Goal: Task Accomplishment & Management: Complete application form

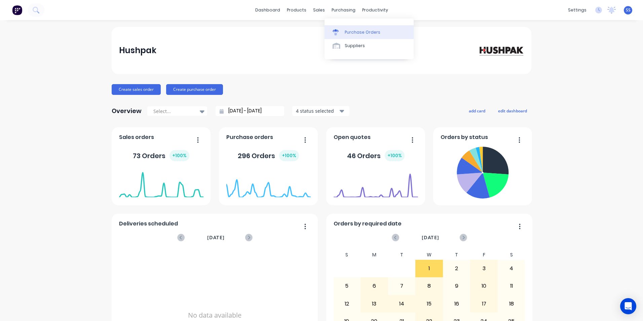
click at [358, 31] on div "Purchase Orders" at bounding box center [363, 32] width 36 height 6
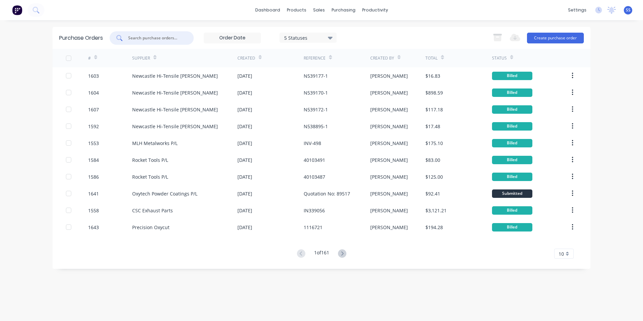
click at [152, 37] on input "text" at bounding box center [155, 38] width 56 height 7
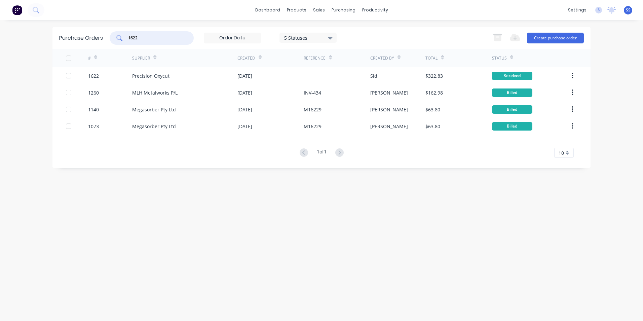
click at [152, 37] on input "1622" at bounding box center [155, 38] width 56 height 7
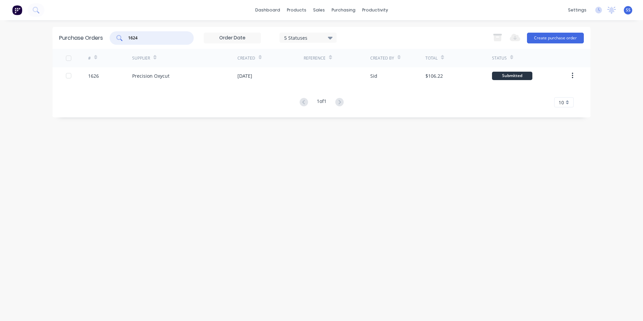
type input "1624"
click at [373, 34] on div "Purchase Orders" at bounding box center [365, 32] width 36 height 6
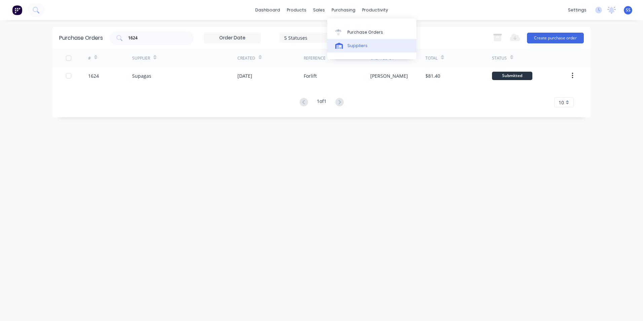
click at [358, 44] on div "Suppliers" at bounding box center [357, 46] width 20 height 6
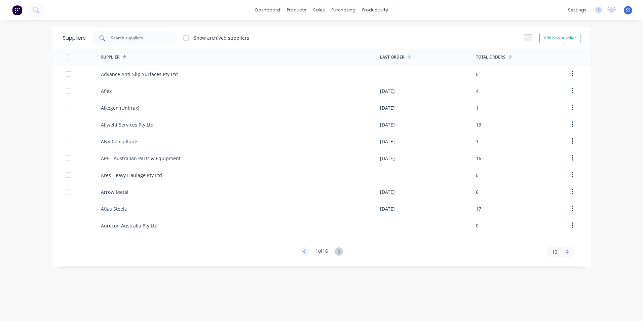
click at [156, 34] on div at bounding box center [134, 37] width 84 height 13
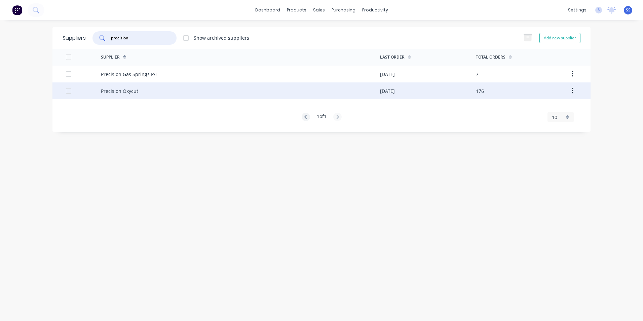
type input "precision"
click at [130, 93] on div "Precision Oxycut" at bounding box center [119, 90] width 37 height 7
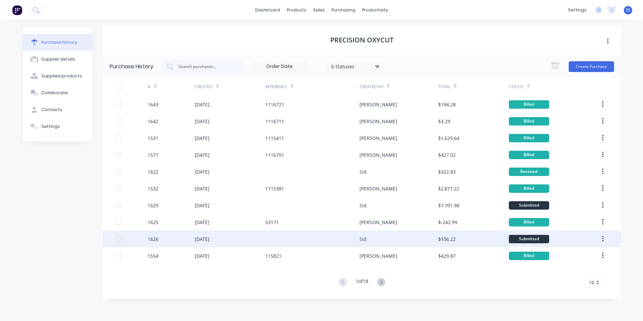
click at [155, 239] on div "1626" at bounding box center [153, 238] width 11 height 7
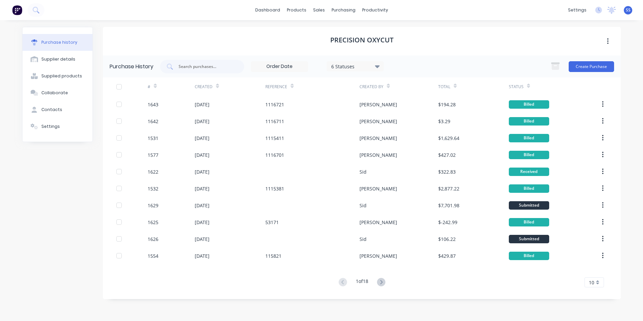
click at [65, 215] on div "Purchase history Supplier details Supplied products Collaborate Contacts Settin…" at bounding box center [57, 167] width 71 height 280
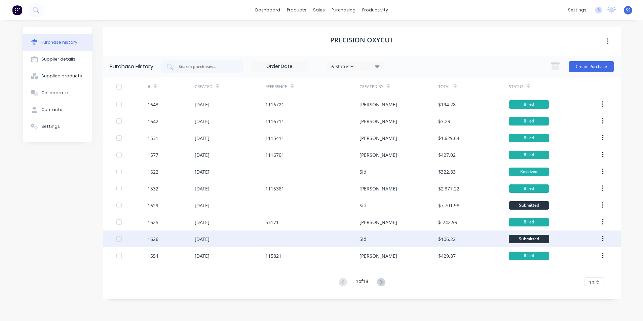
click at [155, 239] on div "1626" at bounding box center [153, 238] width 11 height 7
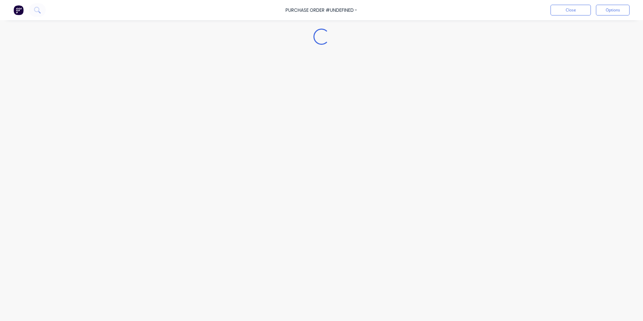
type textarea "x"
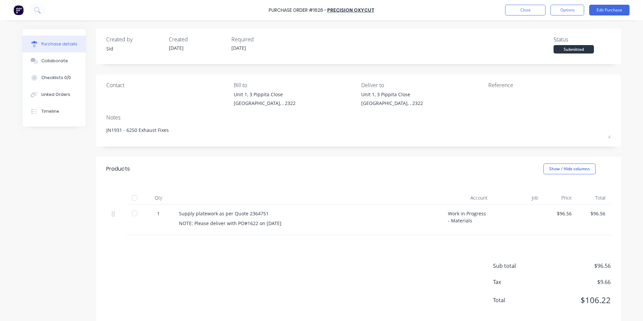
click at [47, 215] on div "Created by [PERSON_NAME] Created [DATE] Required [DATE] Status Submitted Contac…" at bounding box center [321, 177] width 598 height 296
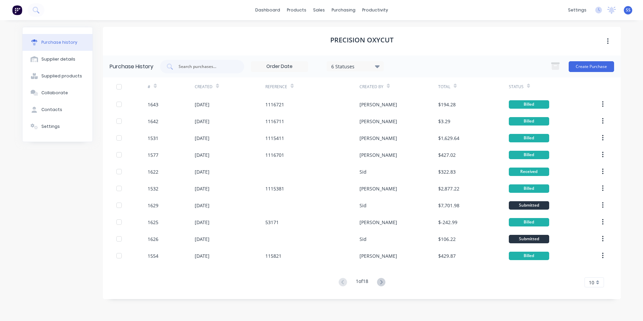
click at [32, 245] on div "Purchase history Supplier details Supplied products Collaborate Contacts Settin…" at bounding box center [57, 167] width 71 height 280
click at [29, 195] on div "Purchase history Supplier details Supplied products Collaborate Contacts Settin…" at bounding box center [57, 167] width 71 height 280
click at [368, 11] on div "productivity" at bounding box center [375, 10] width 33 height 10
click at [383, 72] on div "Timesheets" at bounding box center [389, 73] width 25 height 6
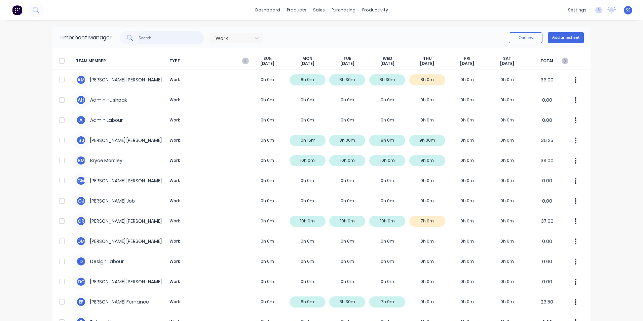
click at [170, 36] on input "text" at bounding box center [172, 37] width 66 height 13
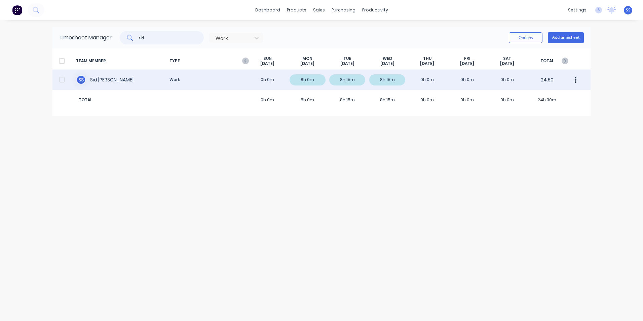
type input "sid"
click at [95, 79] on div "S S [PERSON_NAME] Work 0h 0m 8h 0m 8h 15m 8h 15m 0h 0m 0h 0m 0h 0m 24.50" at bounding box center [321, 80] width 538 height 20
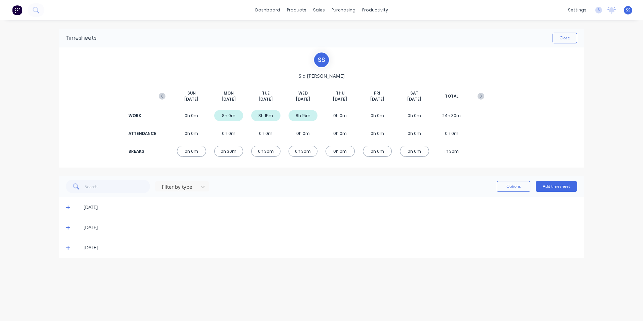
click at [69, 247] on icon at bounding box center [68, 247] width 4 height 5
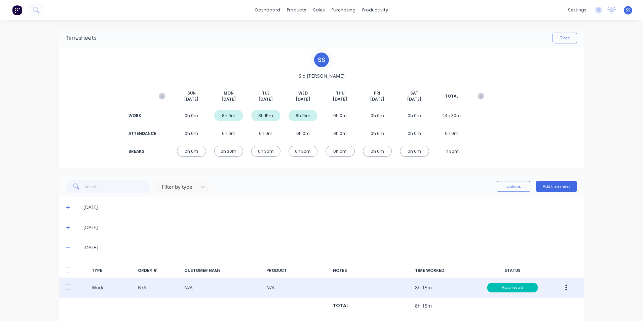
click at [561, 286] on button "button" at bounding box center [566, 287] width 16 height 12
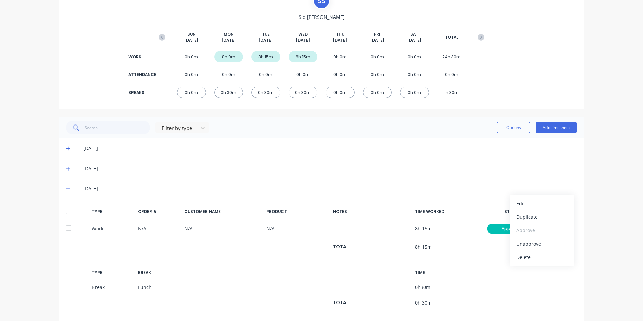
scroll to position [68, 0]
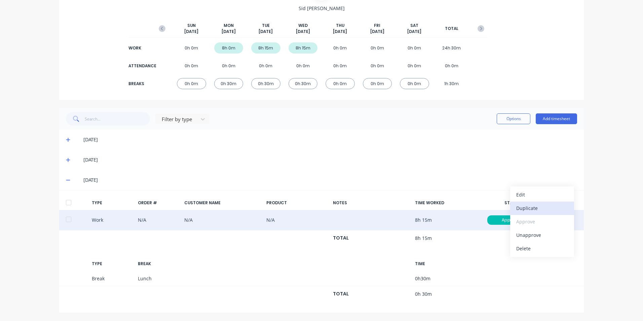
click at [542, 205] on div "Duplicate" at bounding box center [542, 208] width 52 height 10
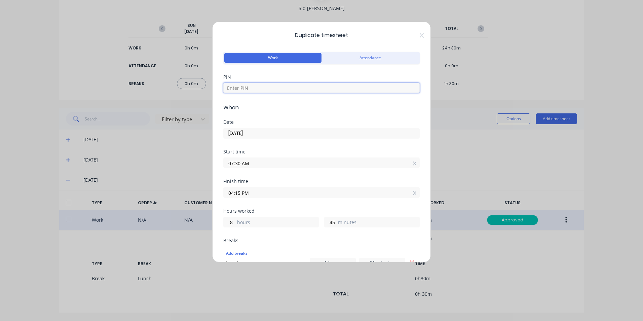
click at [271, 89] on input at bounding box center [321, 88] width 196 height 10
type input "9358"
click at [254, 131] on input "[DATE]" at bounding box center [322, 133] width 196 height 10
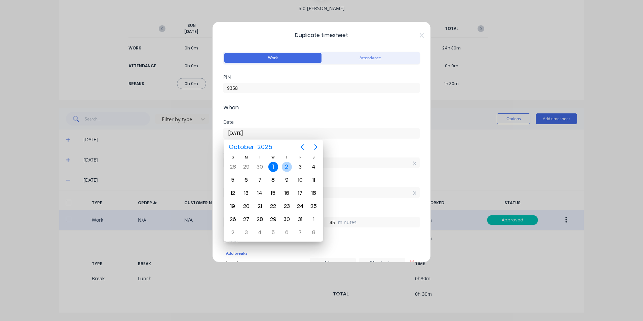
click at [291, 168] on div "2" at bounding box center [287, 167] width 10 height 10
type input "[DATE]"
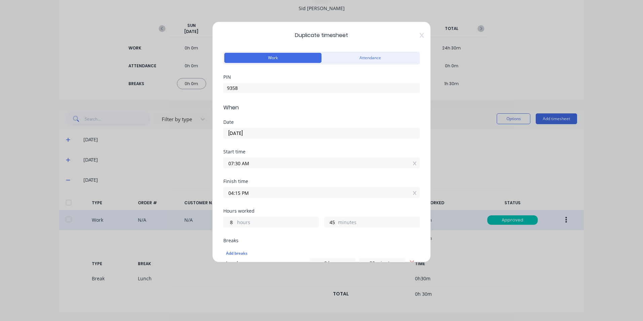
click at [239, 164] on input "07:30 AM" at bounding box center [322, 163] width 196 height 10
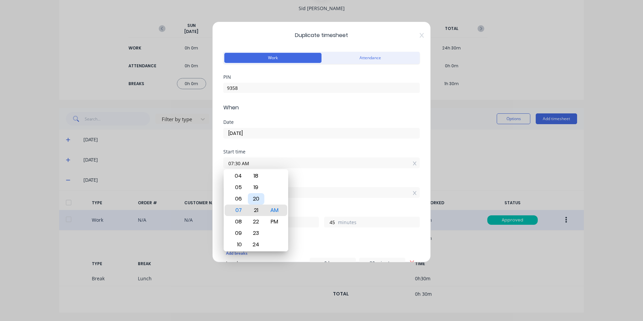
type input "07:21 AM"
type input "54"
type input "07:16 AM"
type input "59"
type input "07:11 AM"
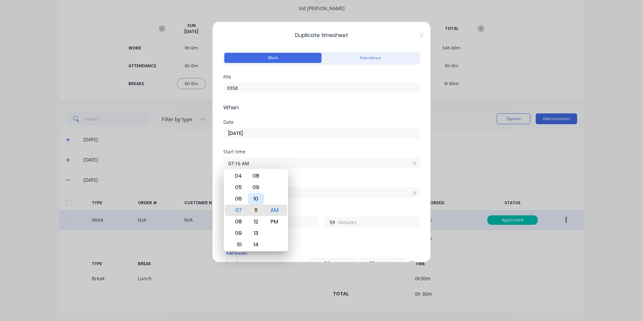
type input "9"
type input "4"
type input "07:06 AM"
type input "9"
type input "07:02 AM"
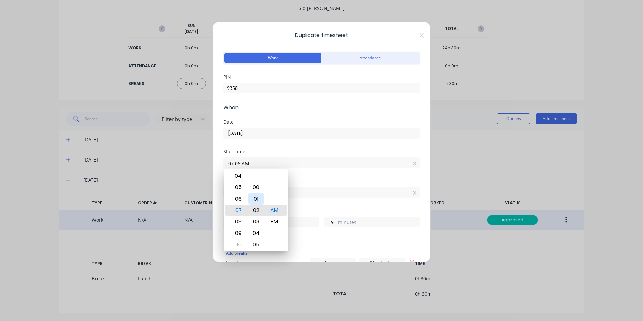
type input "13"
click at [256, 188] on div "00" at bounding box center [256, 187] width 16 height 11
type input "07:00 AM"
type input "15"
click at [336, 177] on div "Start time 07:00 AM" at bounding box center [321, 164] width 196 height 30
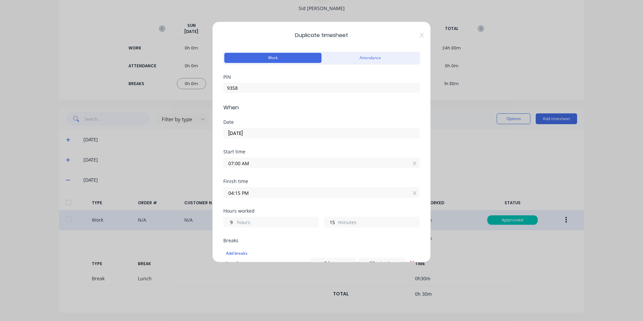
click at [257, 189] on input "04:15 PM" at bounding box center [322, 192] width 196 height 10
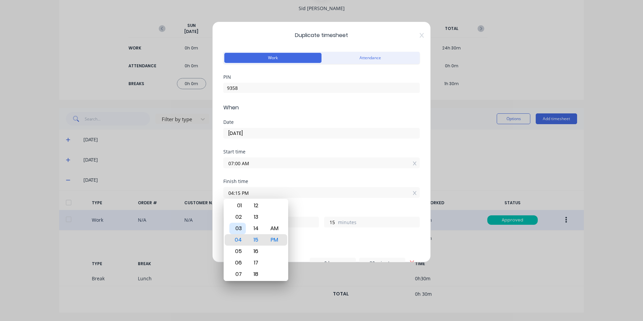
click at [239, 229] on div "03" at bounding box center [237, 228] width 16 height 11
type input "03:15 PM"
type input "8"
type input "03:21 PM"
type input "21"
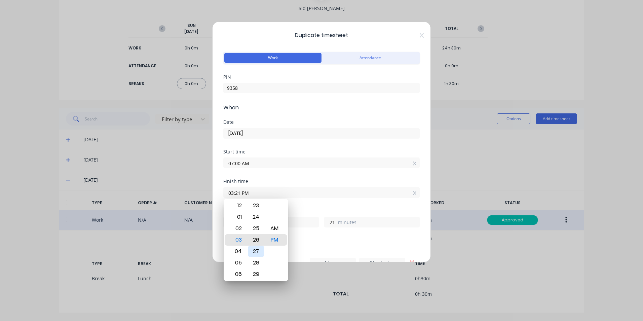
type input "03:26 PM"
type input "26"
type input "03:31 PM"
type input "31"
type input "03:36 PM"
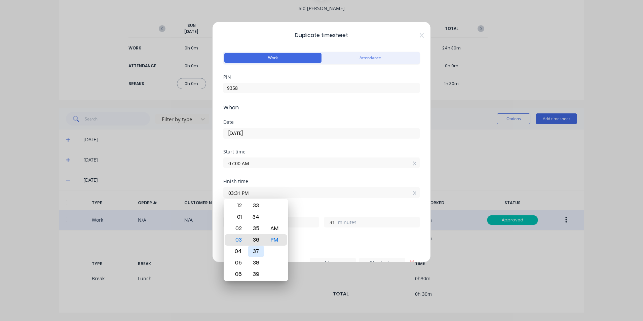
type input "36"
type input "03:40 PM"
type input "40"
type input "03:43 PM"
type input "43"
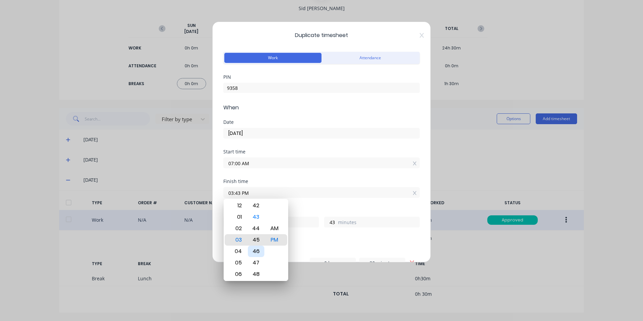
type input "03:45 PM"
type input "45"
click at [257, 240] on div "45" at bounding box center [256, 239] width 16 height 11
click at [320, 206] on div "Finish time 03:45 PM" at bounding box center [321, 194] width 196 height 30
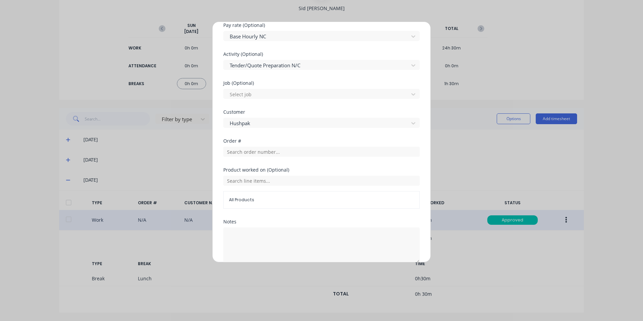
scroll to position [301, 0]
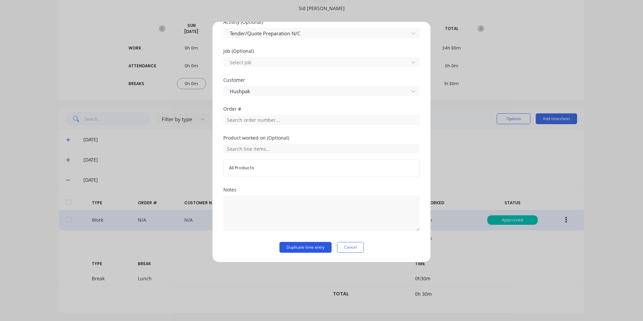
click at [299, 248] on button "Duplicate time entry" at bounding box center [305, 247] width 52 height 11
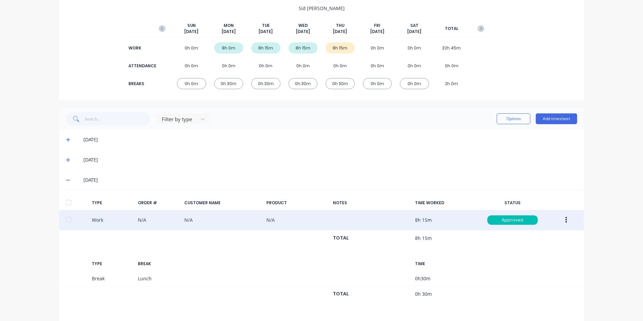
click at [66, 182] on icon at bounding box center [68, 180] width 4 height 5
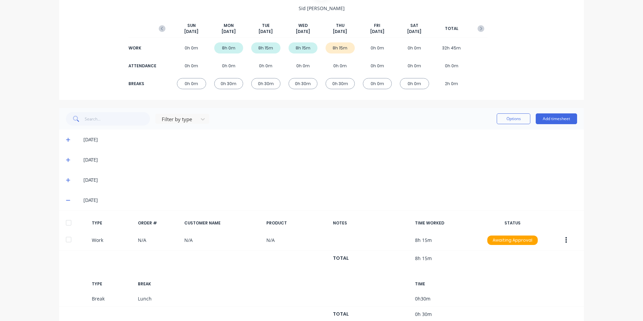
click at [66, 199] on icon at bounding box center [68, 200] width 4 height 5
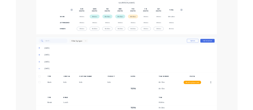
scroll to position [0, 0]
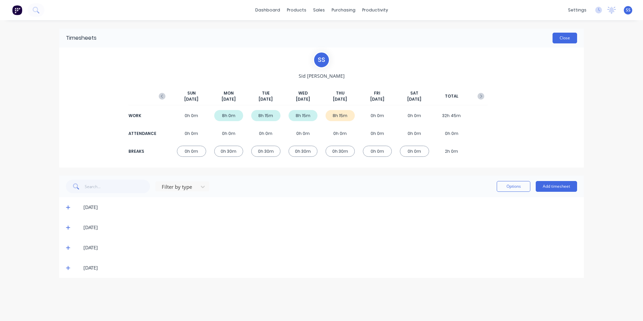
click at [565, 40] on button "Close" at bounding box center [564, 38] width 25 height 11
